Goal: Task Accomplishment & Management: Use online tool/utility

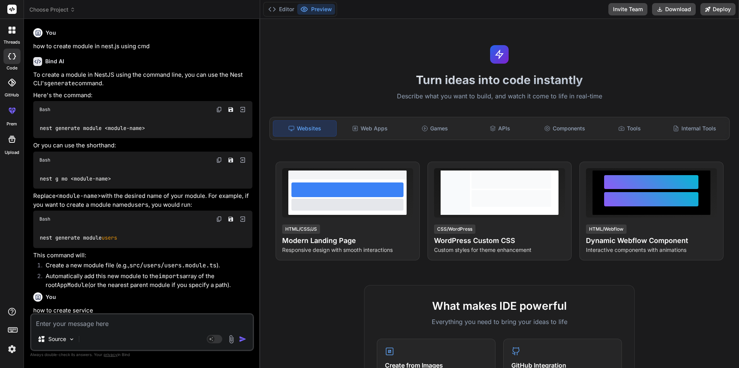
scroll to position [258, 0]
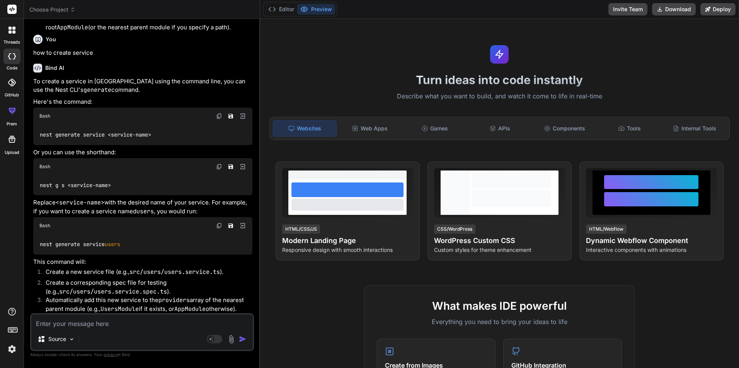
click at [62, 326] on textarea at bounding box center [141, 322] width 221 height 14
paste textarea "• Working on to learning Nest.js and implementing CRUD operations. o Working on…"
type textarea "• Working on to learning Nest.js and implementing CRUD operations. o Working on…"
type textarea "x"
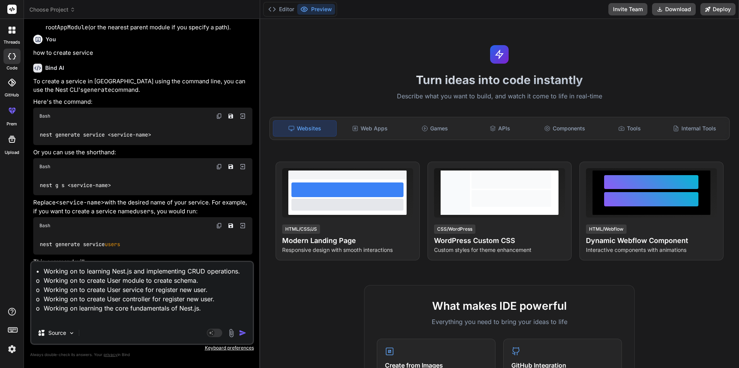
type textarea "• Working on to learning Nest.js and implementing CRUD operations. o Working on…"
type textarea "x"
type textarea "• Working on to learning Nest.js and implementing CRUD operations. o Working on…"
type textarea "x"
type textarea "• Working on to learning Nest.js and implementing CRUD operations. o Working on…"
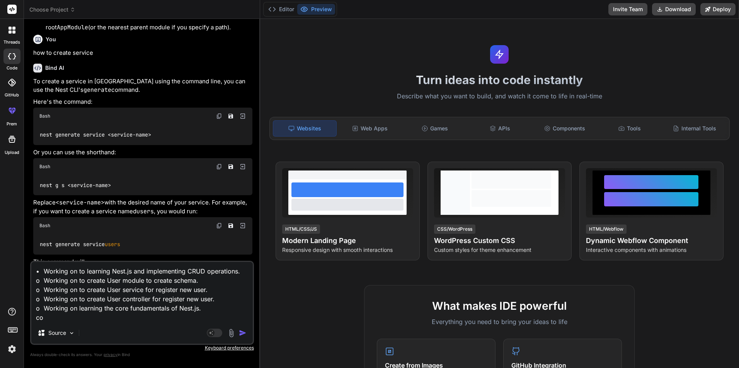
type textarea "x"
type textarea "• Working on to learning Nest.js and implementing CRUD operations. o Working on…"
type textarea "x"
type textarea "• Working on to learning Nest.js and implementing CRUD operations. o Working on…"
type textarea "x"
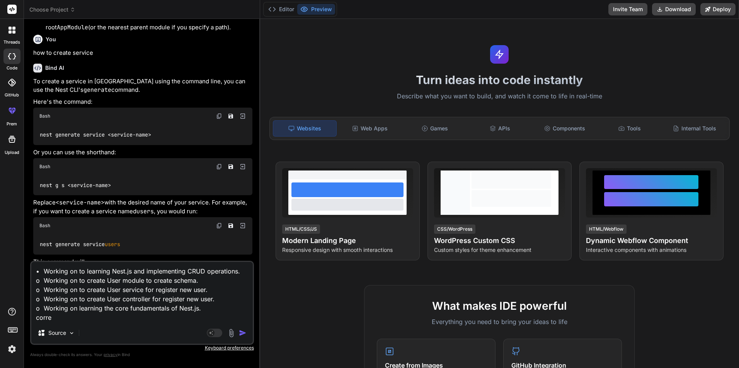
type textarea "• Working on to learning Nest.js and implementing CRUD operations. o Working on…"
type textarea "x"
type textarea "• Working on to learning Nest.js and implementing CRUD operations. o Working on…"
type textarea "x"
type textarea "• Working on to learning Nest.js and implementing CRUD operations. o Working on…"
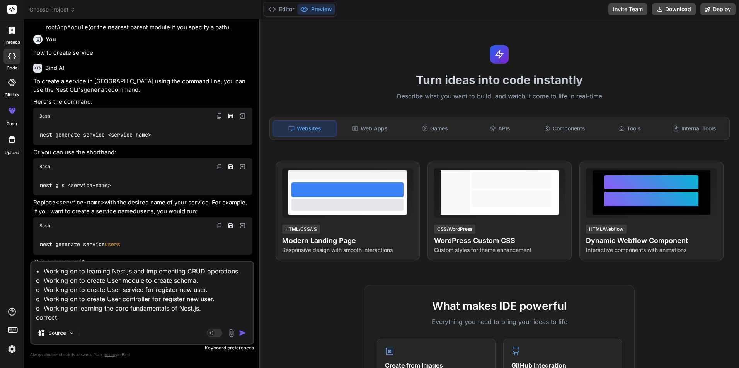
type textarea "x"
type textarea "• Working on to learning Nest.js and implementing CRUD operations. o Working on…"
type textarea "x"
type textarea "• Working on to learning Nest.js and implementing CRUD operations. o Working on…"
type textarea "x"
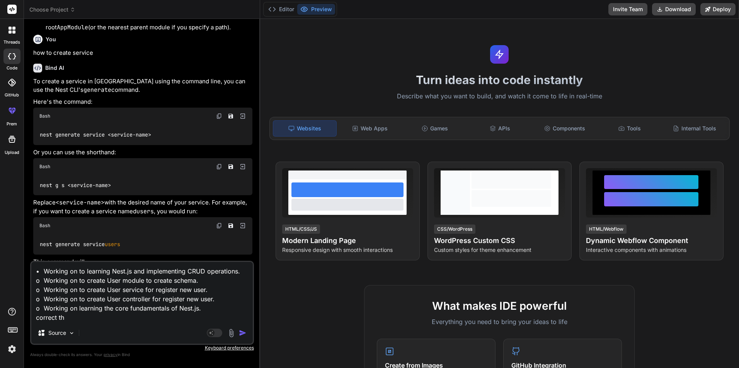
type textarea "• Working on to learning Nest.js and implementing CRUD operations. o Working on…"
type textarea "x"
type textarea "• Working on to learning Nest.js and implementing CRUD operations. o Working on…"
type textarea "x"
type textarea "• Working on to learning Nest.js and implementing CRUD operations. o Working on…"
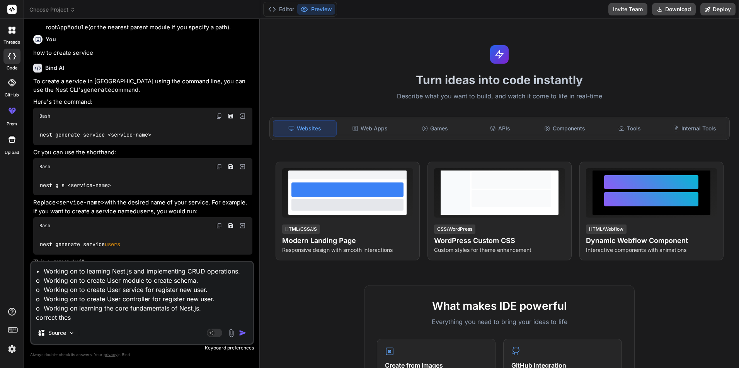
type textarea "x"
type textarea "• Working on to learning Nest.js and implementing CRUD operations. o Working on…"
type textarea "x"
type textarea "• Working on to learning Nest.js and implementing CRUD operations. o Working on…"
type textarea "x"
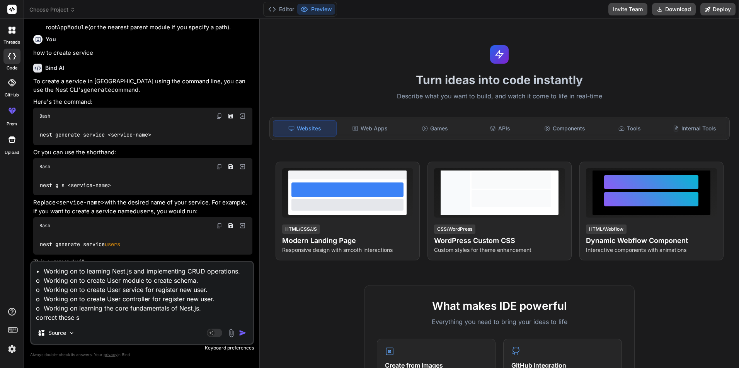
type textarea "• Working on to learning Nest.js and implementing CRUD operations. o Working on…"
type textarea "x"
type textarea "• Working on to learning Nest.js and implementing CRUD operations. o Working on…"
type textarea "x"
type textarea "• Working on to learning Nest.js and implementing CRUD operations. o Working on…"
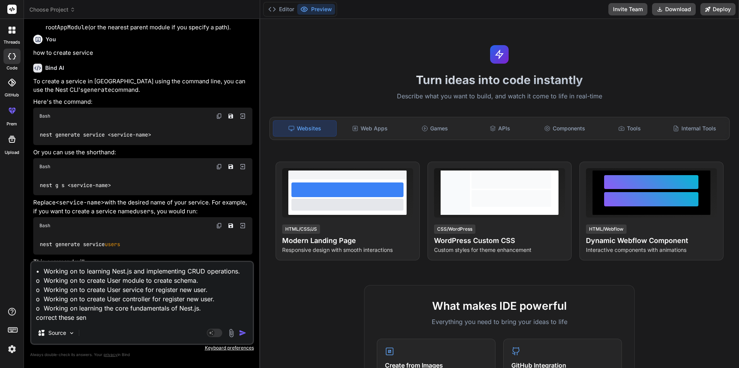
type textarea "x"
type textarea "• Working on to learning Nest.js and implementing CRUD operations. o Working on…"
type textarea "x"
type textarea "• Working on to learning Nest.js and implementing CRUD operations. o Working on…"
type textarea "x"
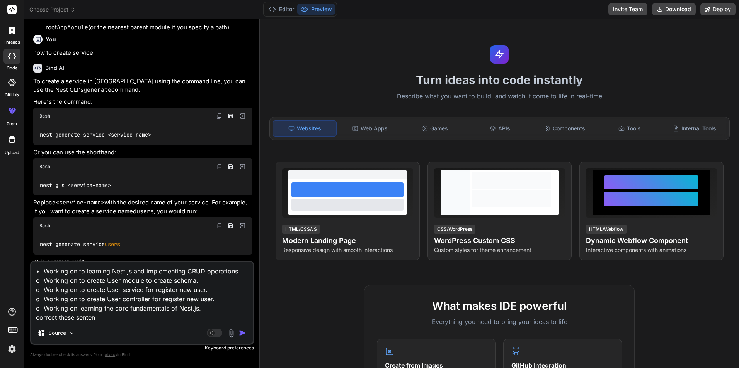
type textarea "• Working on to learning Nest.js and implementing CRUD operations. o Working on…"
type textarea "x"
type textarea "• Working on to learning Nest.js and implementing CRUD operations. o Working on…"
type textarea "x"
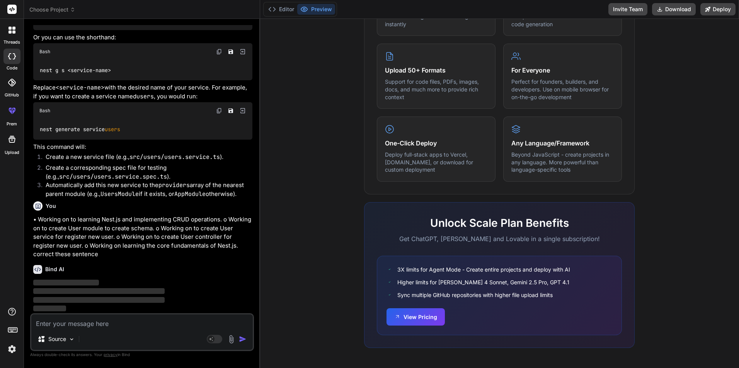
scroll to position [373, 0]
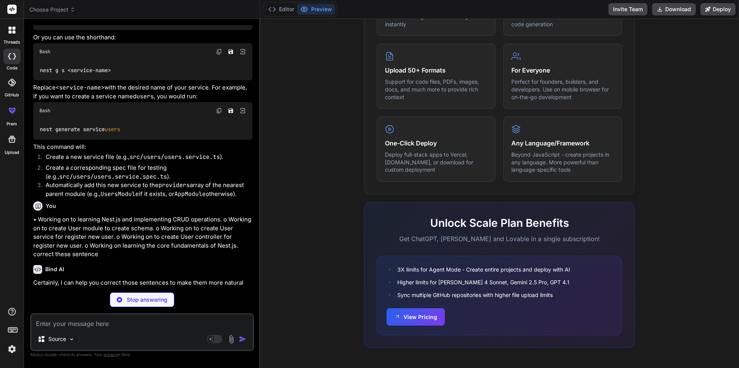
type textarea "x"
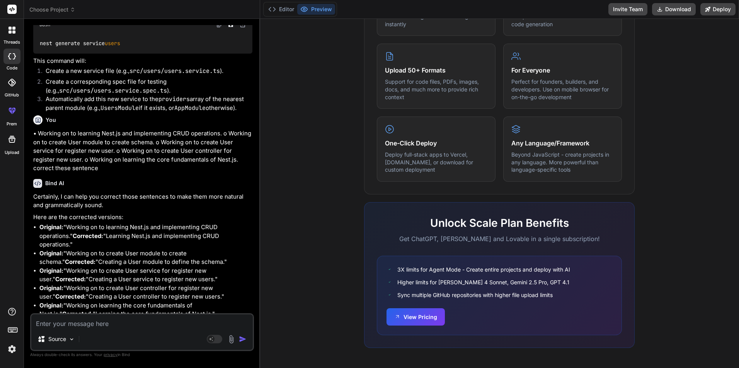
scroll to position [465, 0]
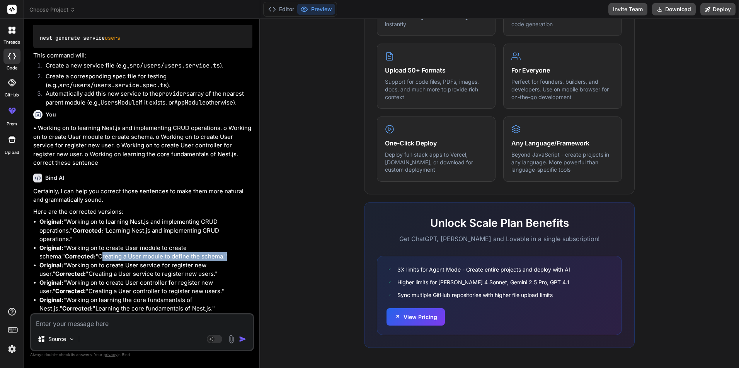
drag, startPoint x: 75, startPoint y: 256, endPoint x: 199, endPoint y: 258, distance: 124.4
click at [199, 258] on p "Original: "Working on to create User module to create schema." Corrected: "Crea…" at bounding box center [145, 252] width 213 height 17
copy p "Creating a User module to define the schema."
click at [177, 210] on p "Here are the corrected versions:" at bounding box center [142, 212] width 219 height 9
drag, startPoint x: 200, startPoint y: 308, endPoint x: 39, endPoint y: 236, distance: 176.7
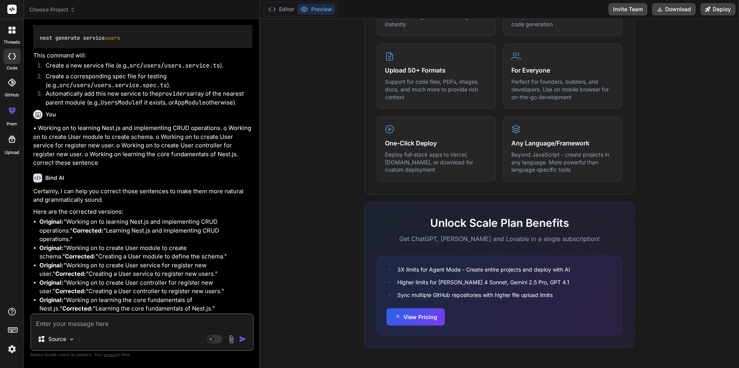
click at [39, 236] on ul "Original: "Working on to learning Nest.js and implementing CRUD operations." Co…" at bounding box center [142, 266] width 219 height 96
copy ul "Corrected: "Learning Nest.js and implementing CRUD operations." Original: "Work…"
